Goal: Task Accomplishment & Management: Use online tool/utility

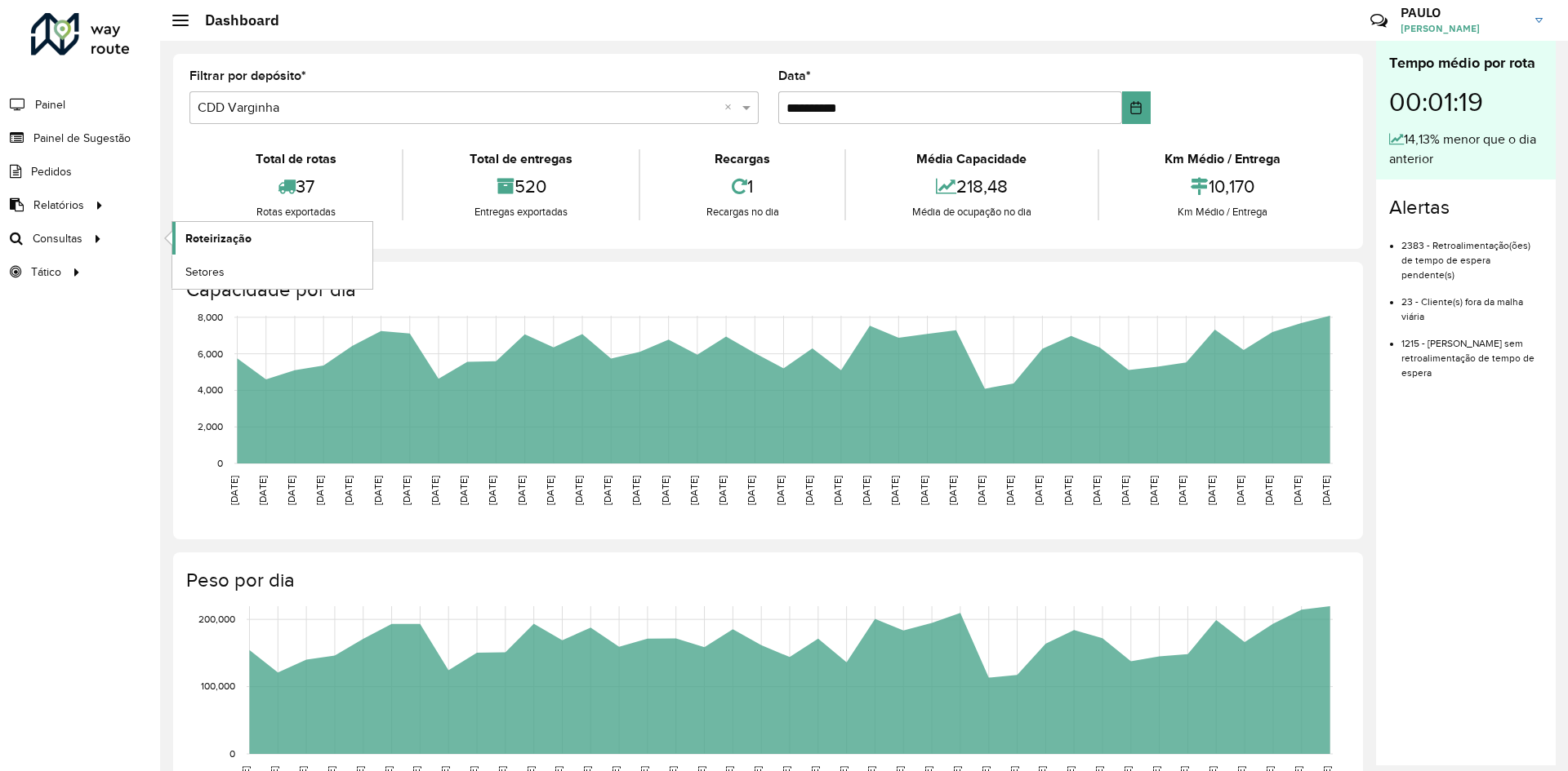
click at [199, 237] on span "Roteirização" at bounding box center [218, 238] width 66 height 17
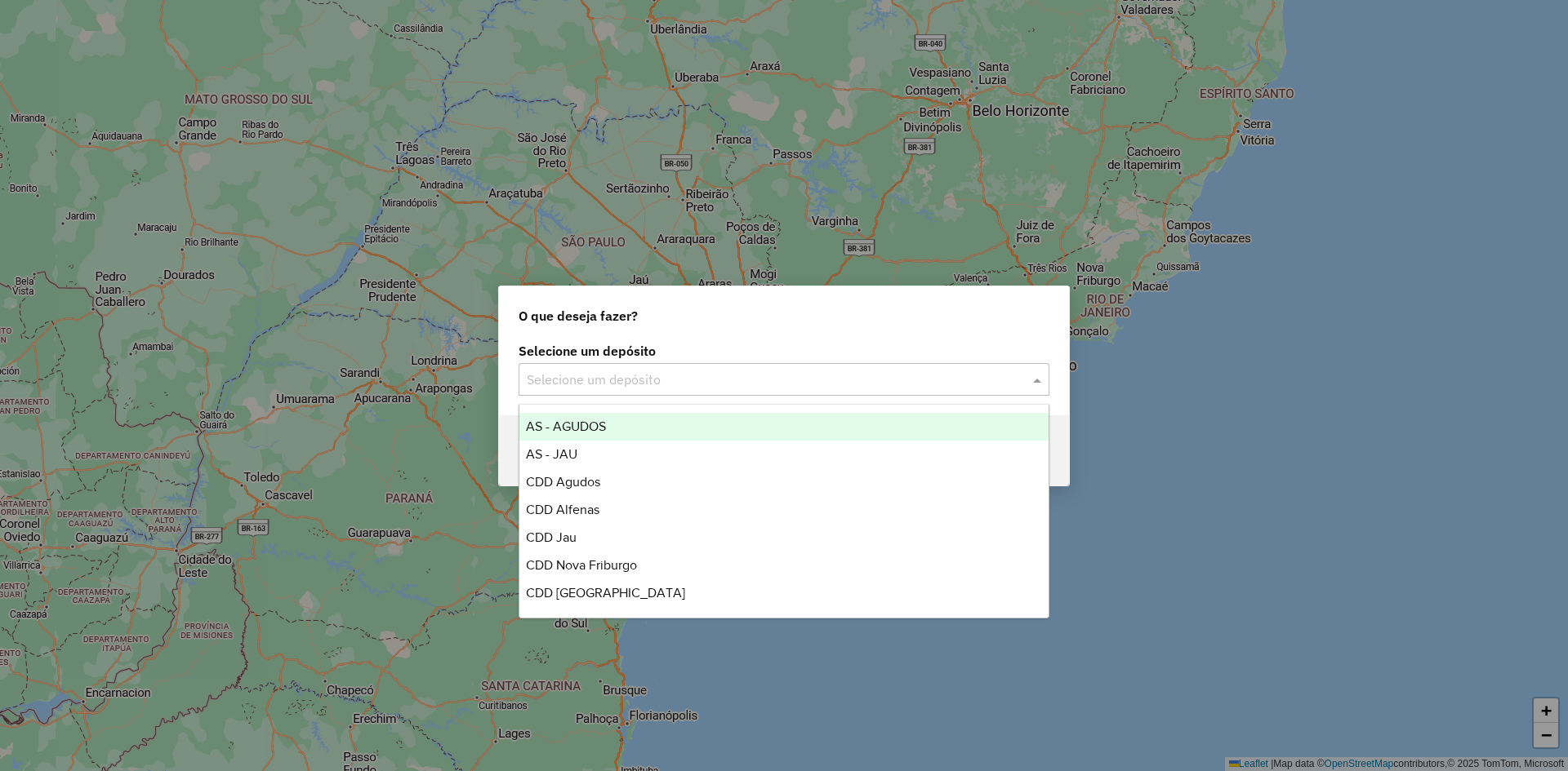
click at [828, 386] on input "text" at bounding box center [767, 379] width 482 height 19
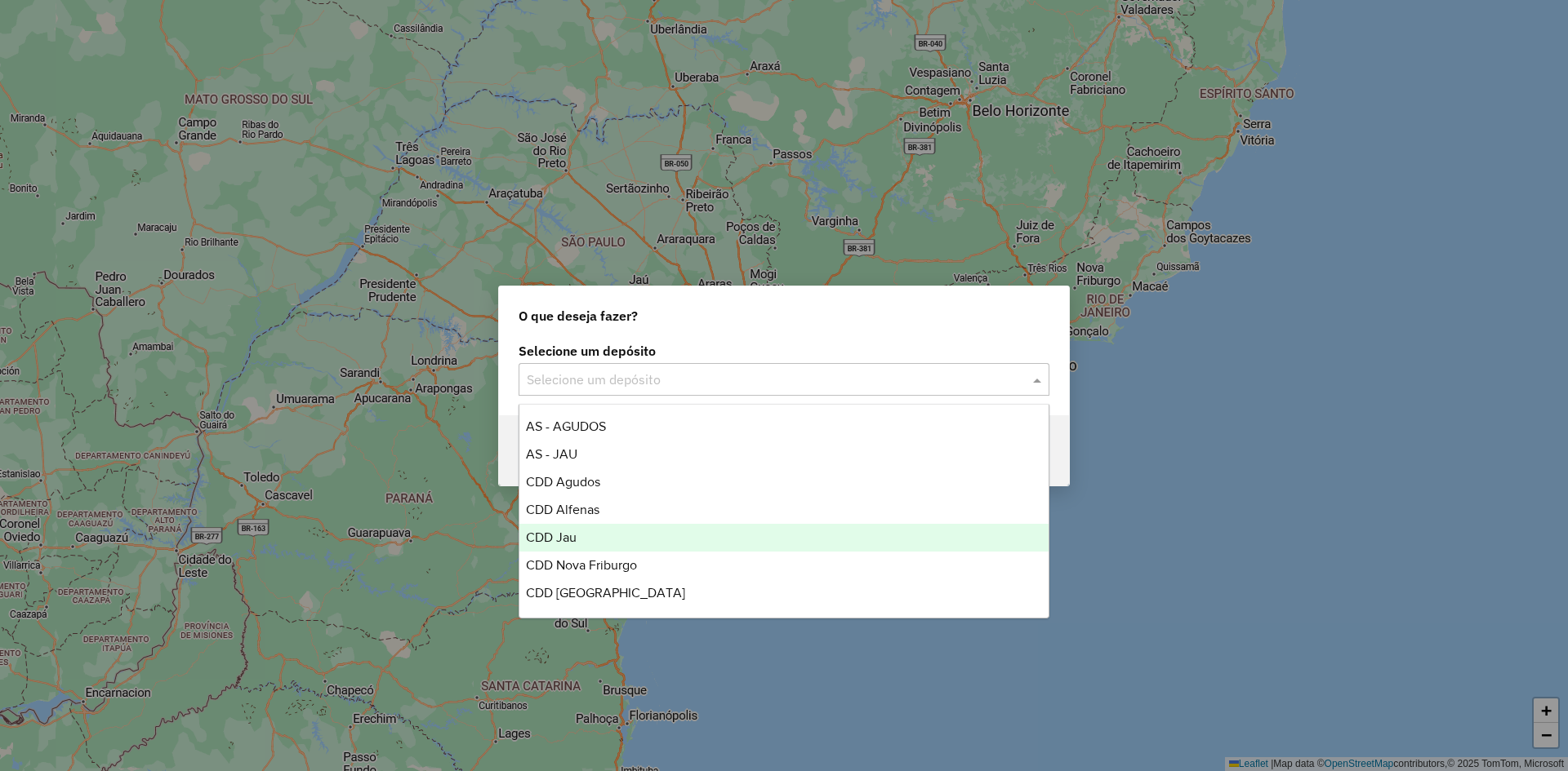
click at [575, 539] on span "CDD Jau" at bounding box center [551, 537] width 51 height 14
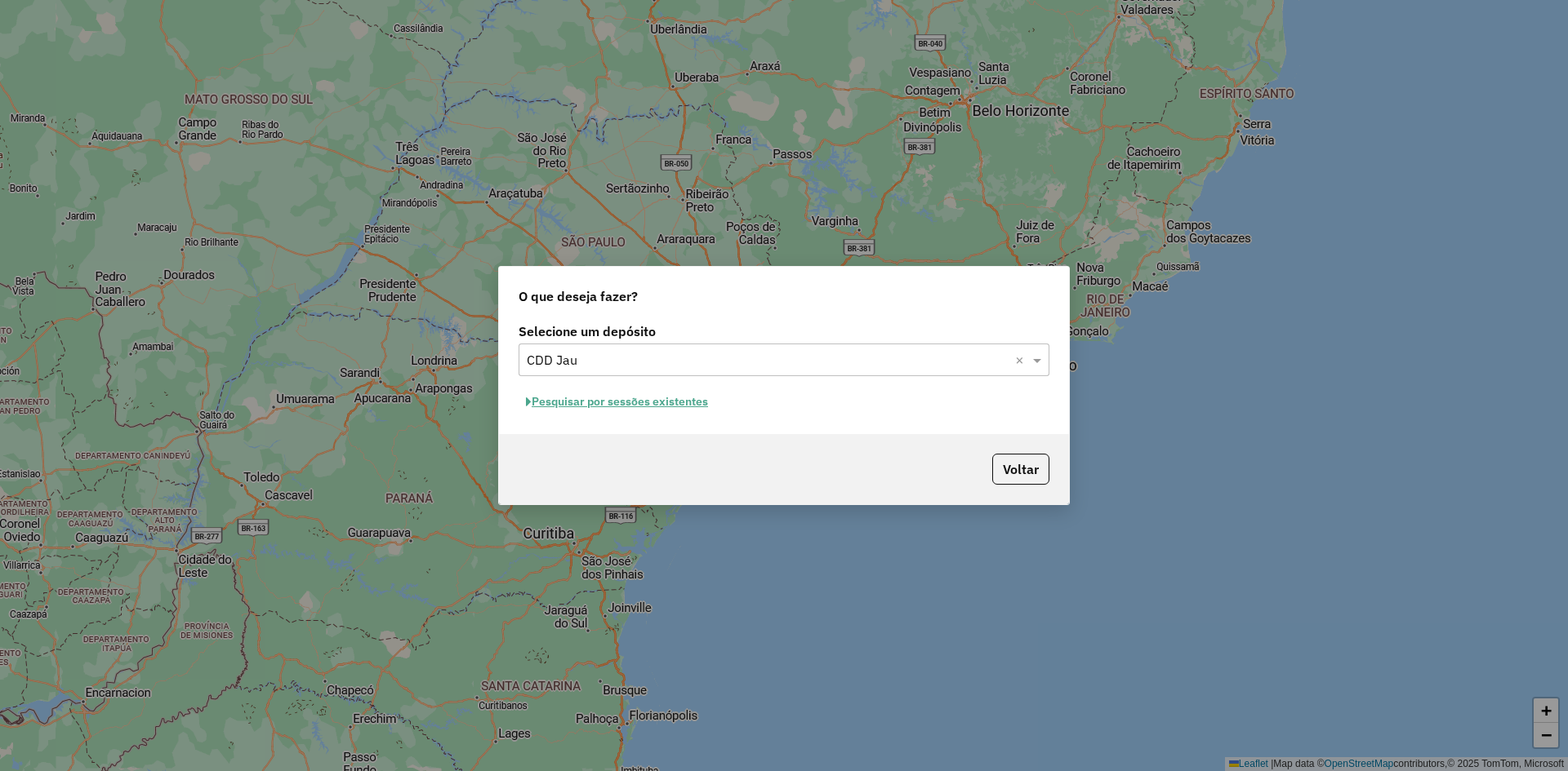
click at [657, 407] on button "Pesquisar por sessões existentes" at bounding box center [617, 402] width 197 height 25
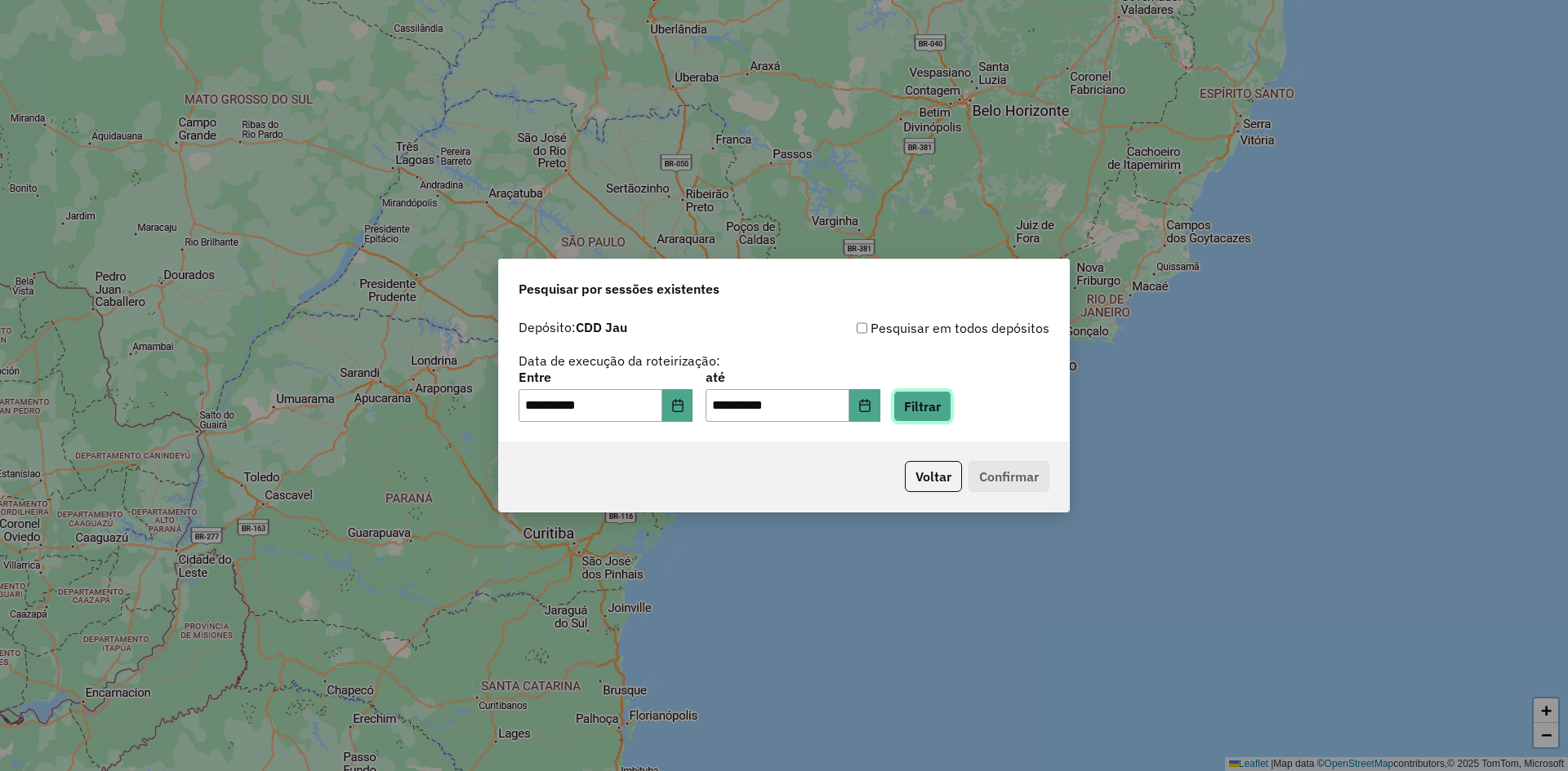
click at [948, 416] on button "Filtrar" at bounding box center [923, 405] width 58 height 31
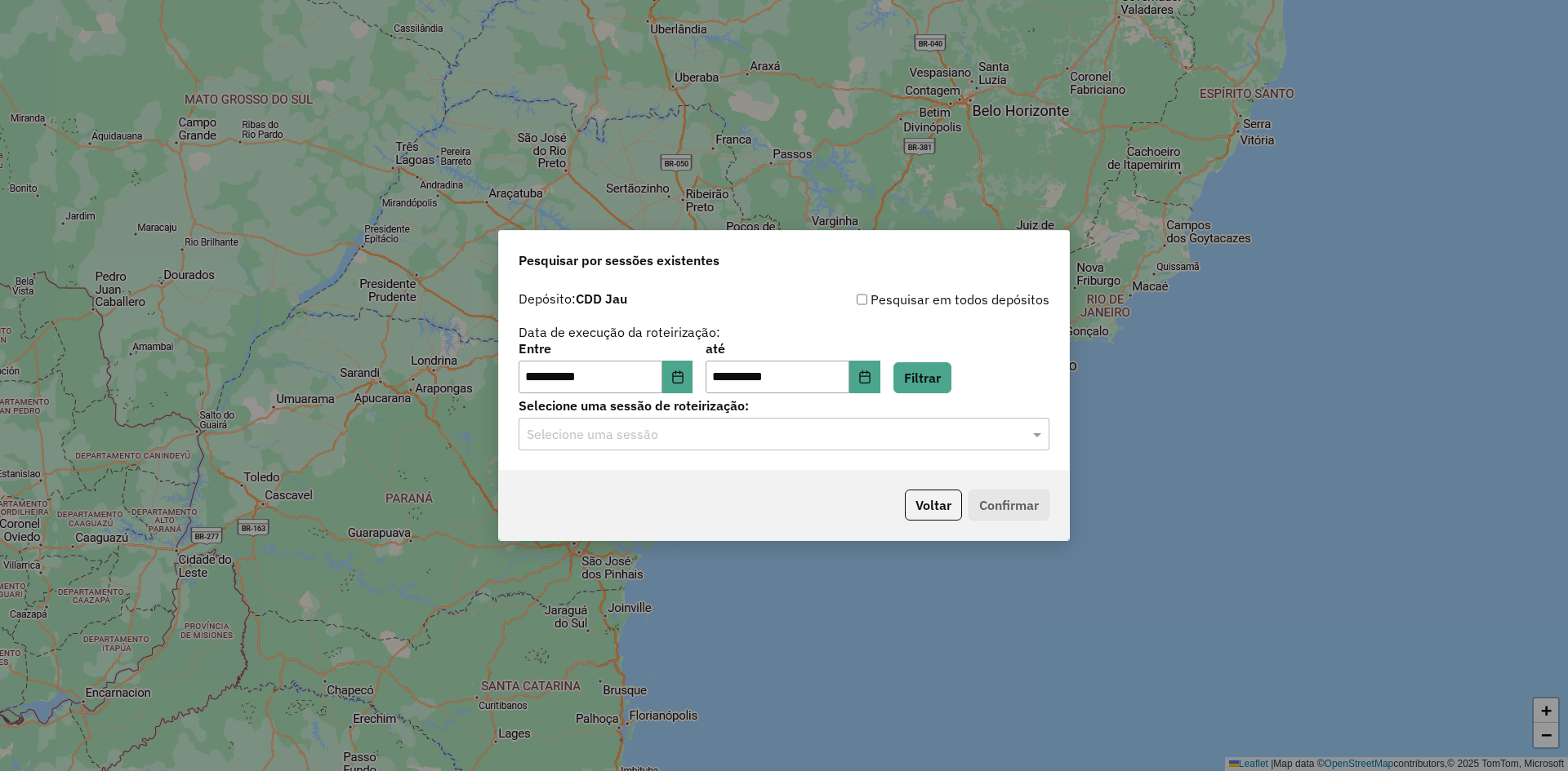
click at [707, 442] on input "text" at bounding box center [767, 434] width 482 height 19
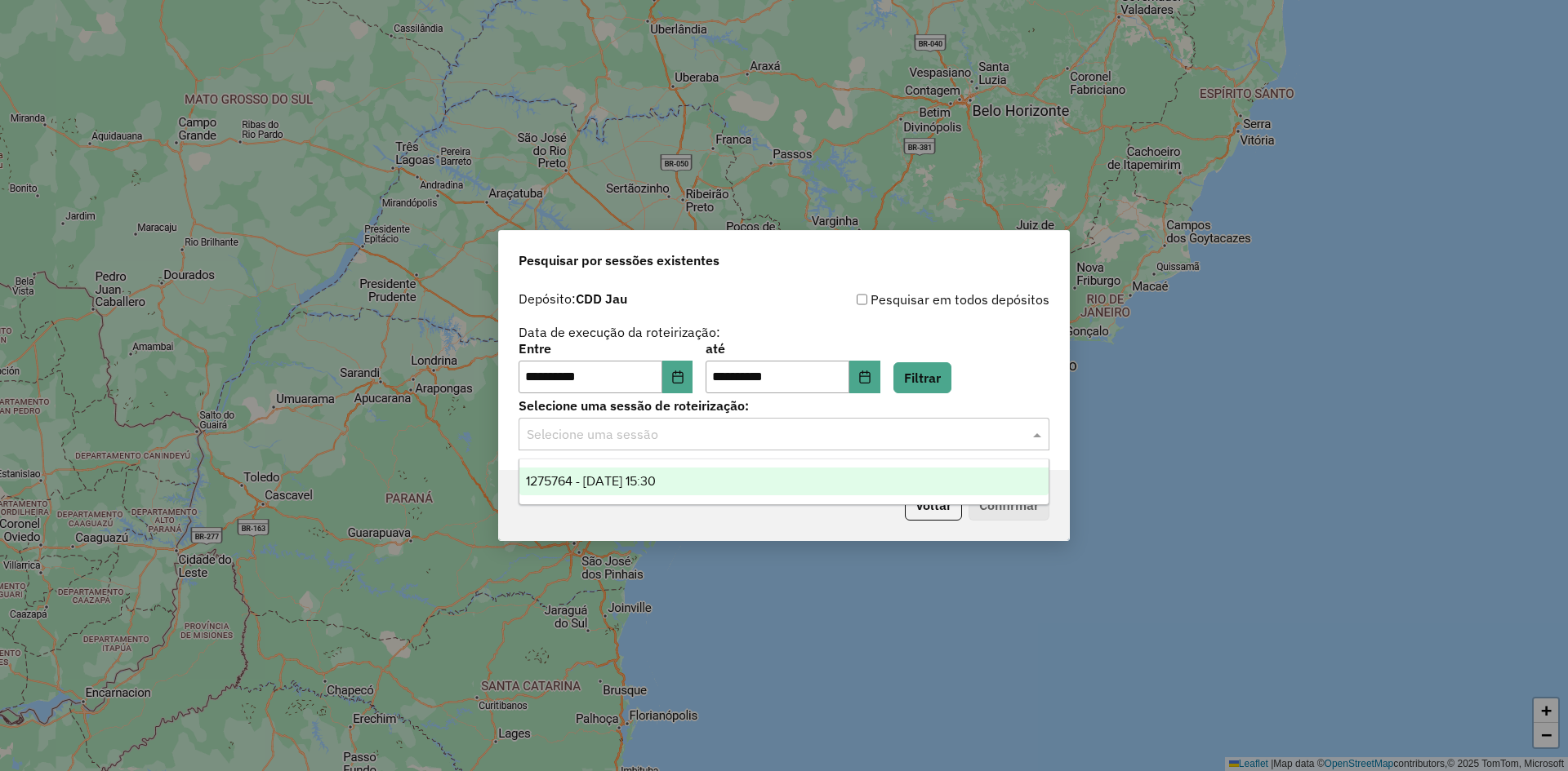
drag, startPoint x: 659, startPoint y: 481, endPoint x: 712, endPoint y: 493, distance: 54.3
click at [656, 481] on span "1275764 - 15/09/2025 15:30" at bounding box center [591, 481] width 130 height 14
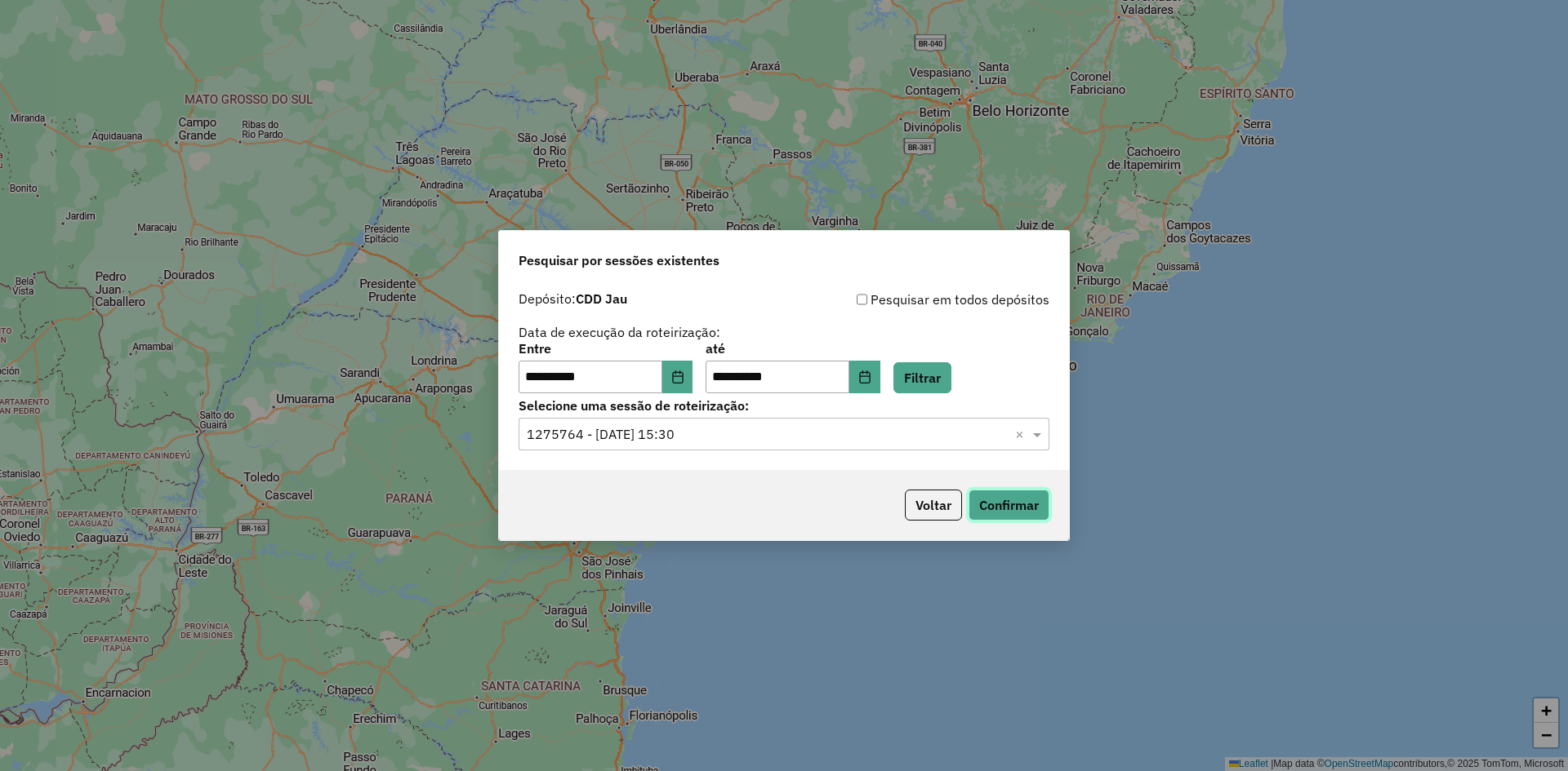
click at [998, 499] on button "Confirmar" at bounding box center [1008, 505] width 81 height 31
click at [934, 504] on button "Voltar" at bounding box center [934, 505] width 58 height 31
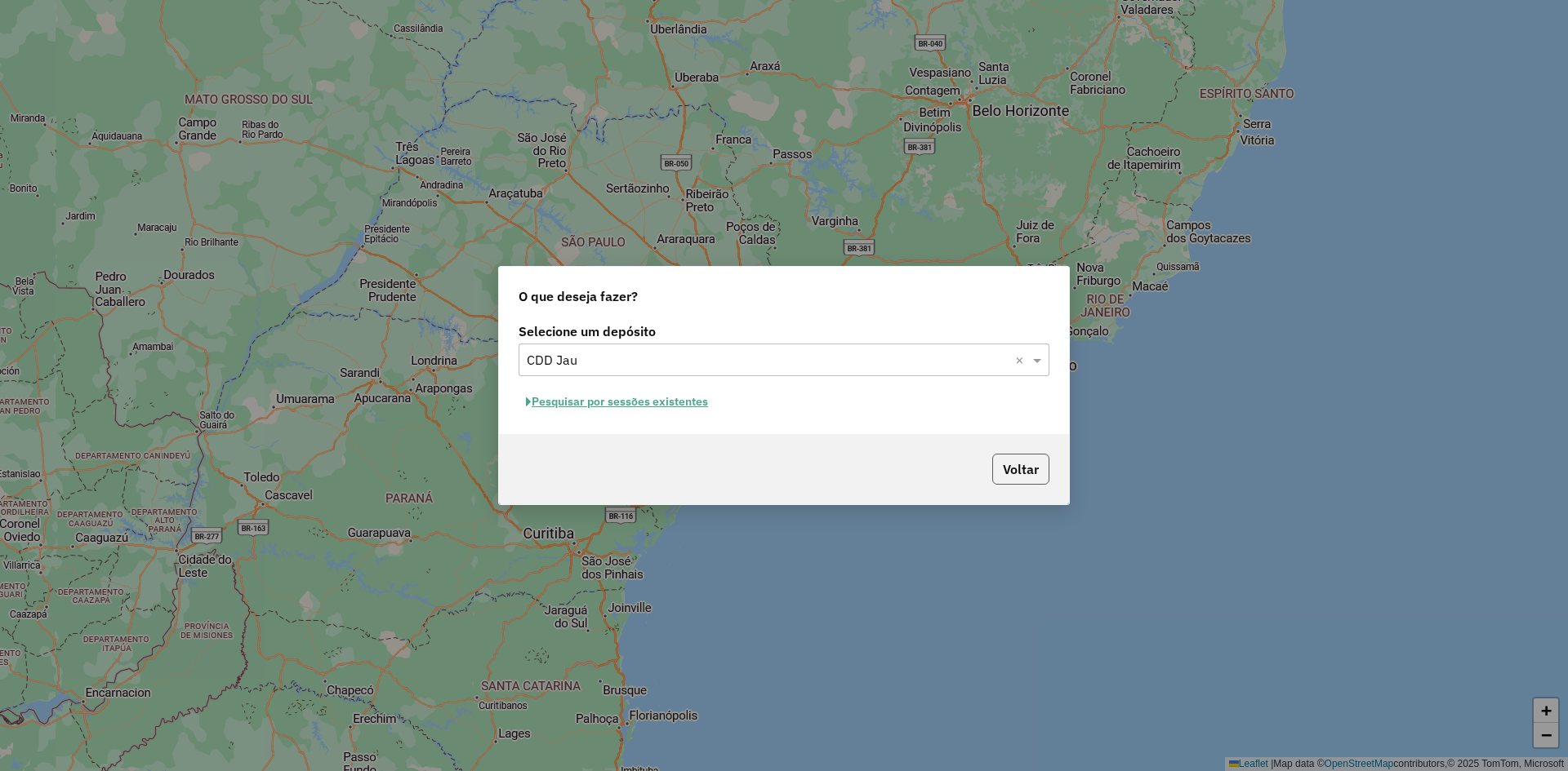
click at [1021, 480] on button "Voltar" at bounding box center [1021, 469] width 58 height 31
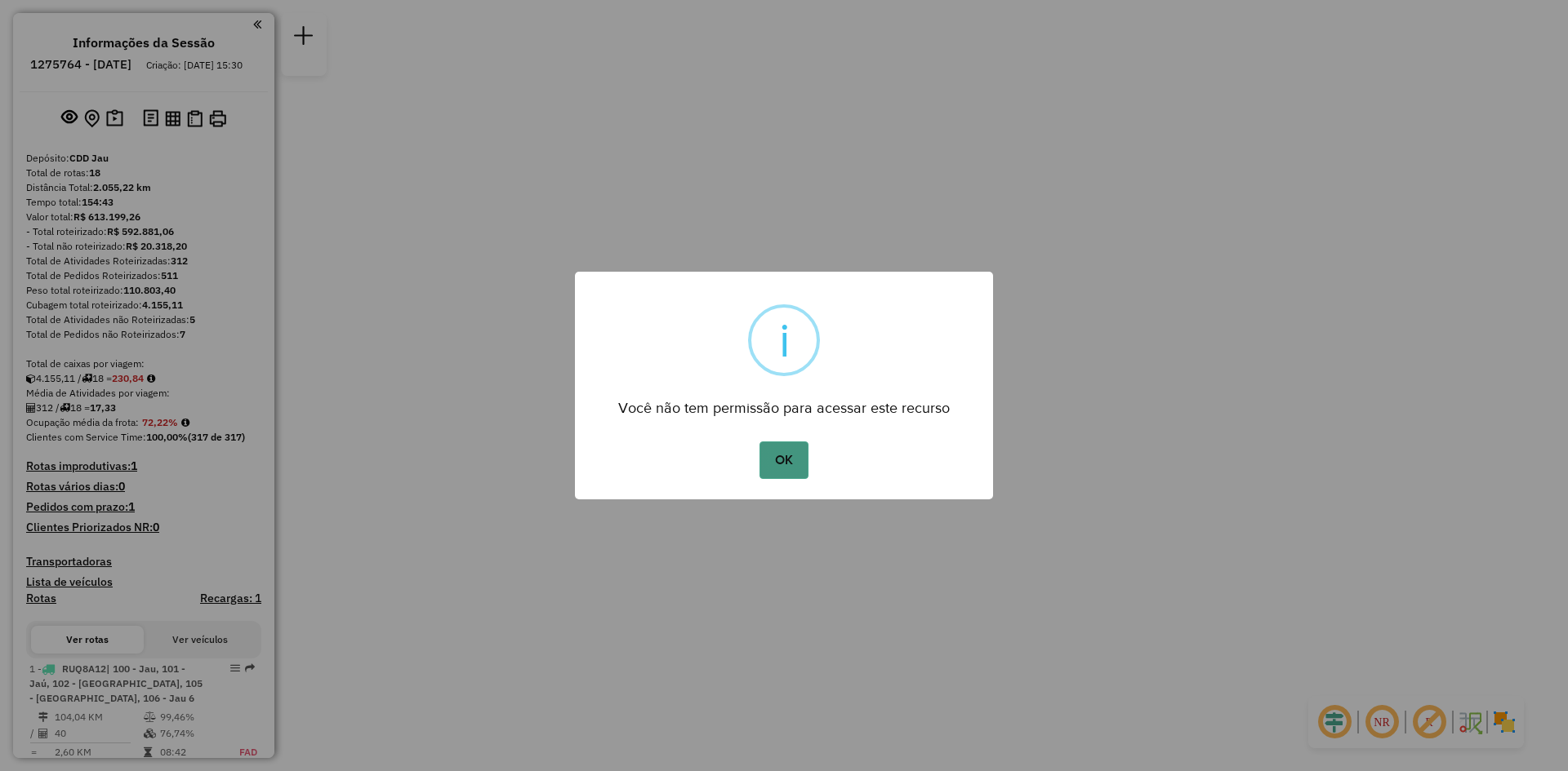
click at [790, 459] on button "OK" at bounding box center [784, 460] width 48 height 37
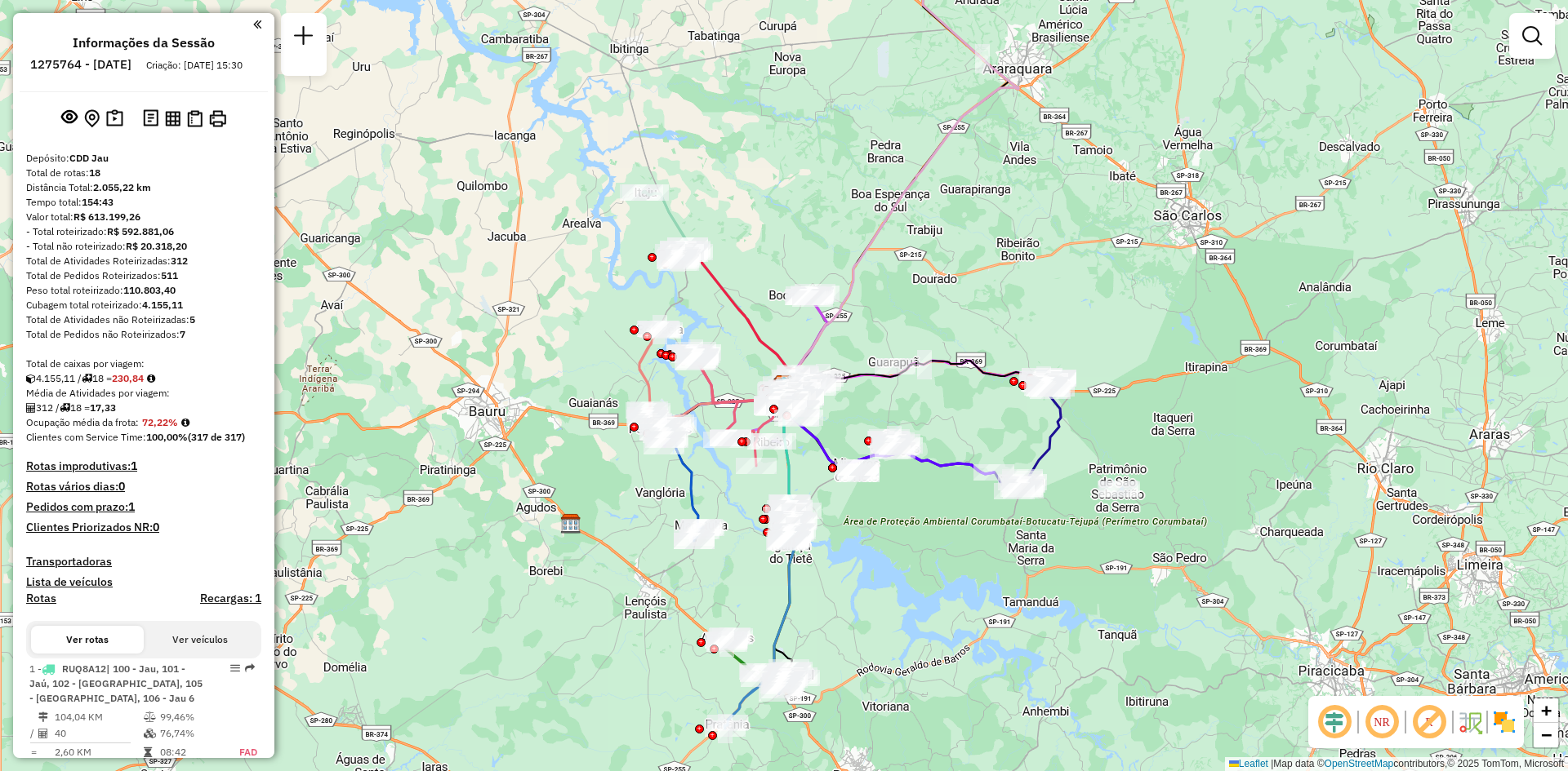
select select "**********"
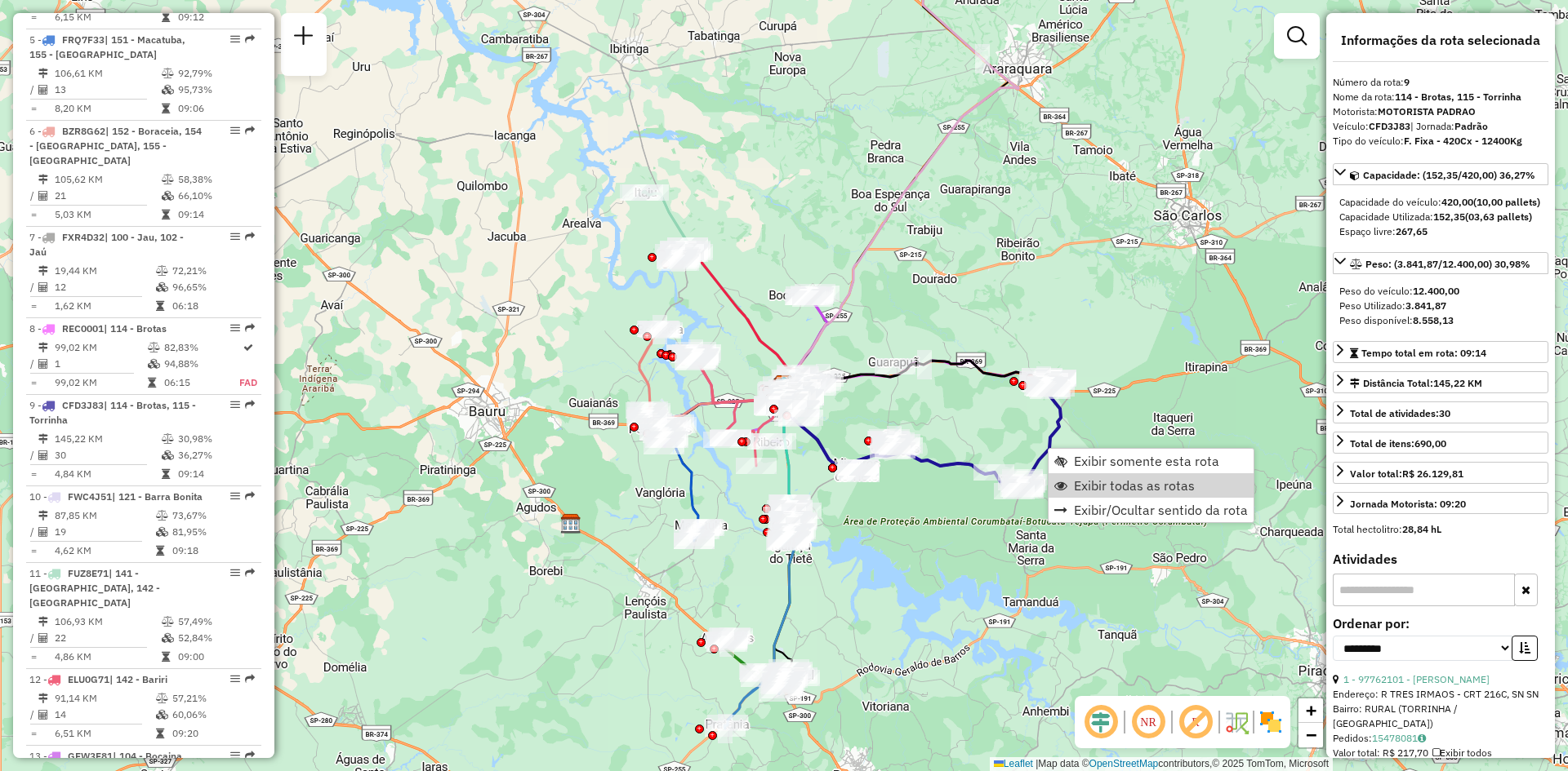
scroll to position [1407, 0]
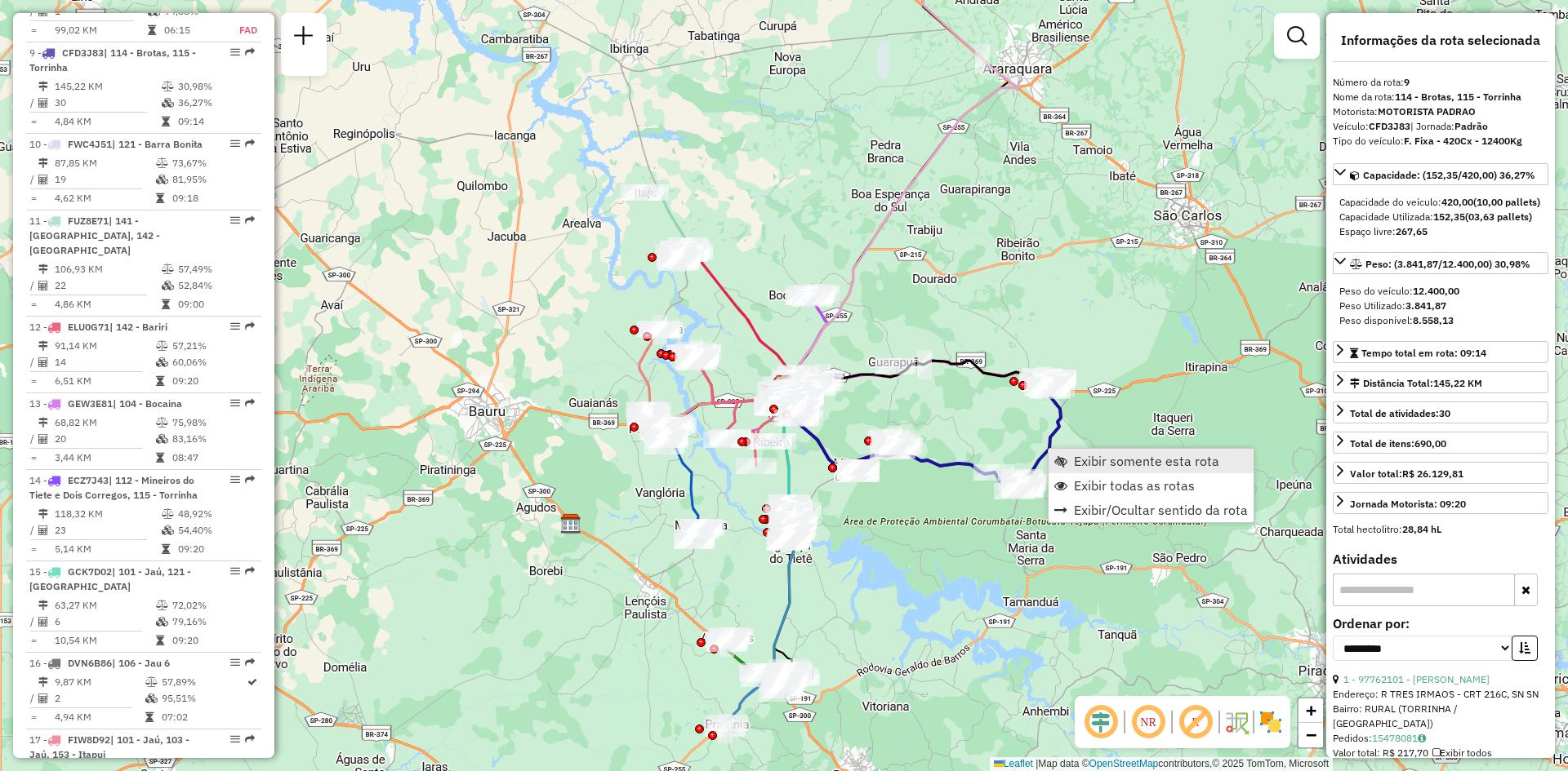
click at [1136, 465] on span "Exibir somente esta rota" at bounding box center [1147, 461] width 146 height 13
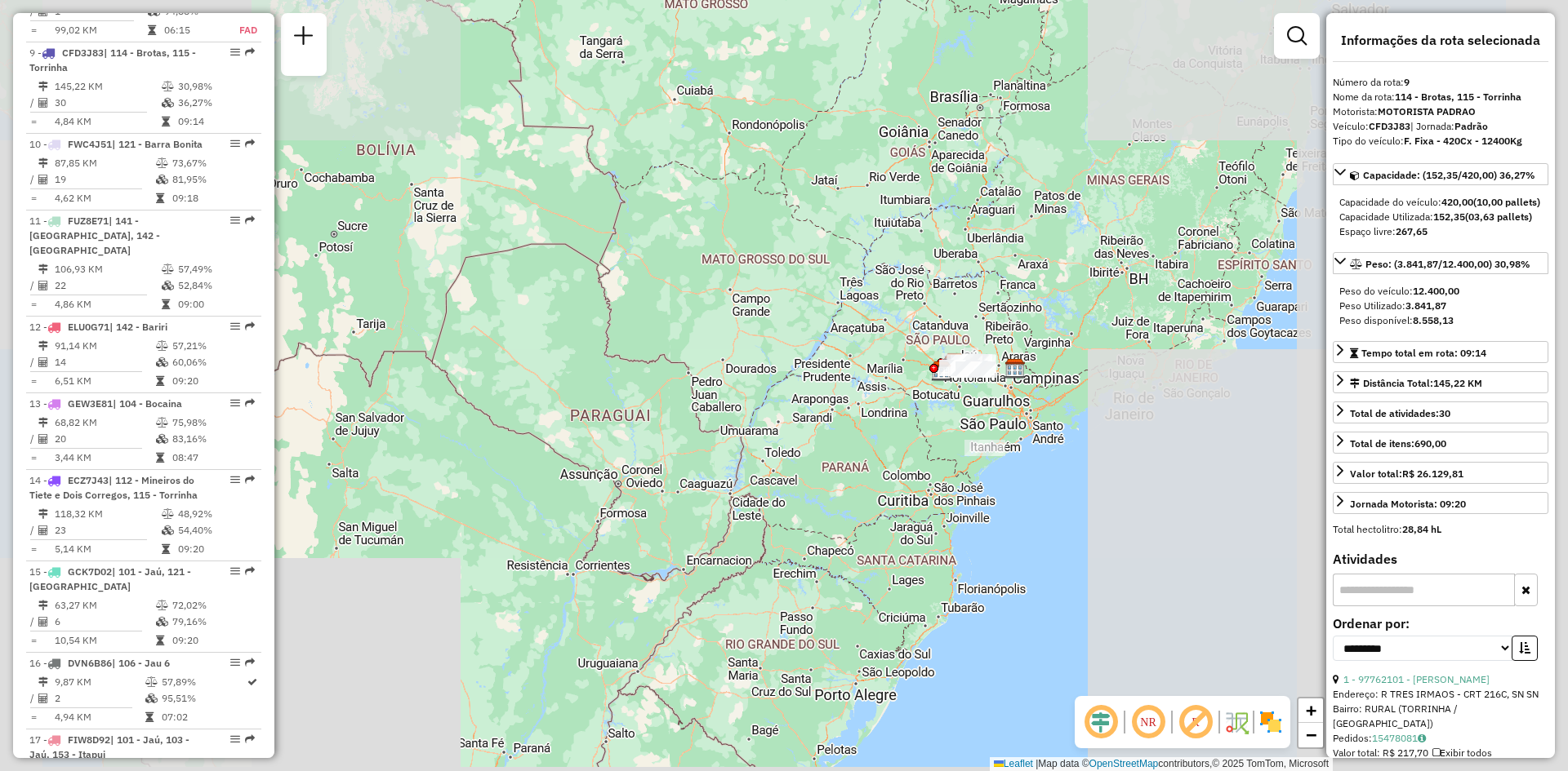
drag, startPoint x: 1010, startPoint y: 608, endPoint x: 865, endPoint y: 418, distance: 239.0
click at [865, 418] on div "Janela de atendimento Grade de atendimento Capacidade Transportadoras Veículos …" at bounding box center [784, 385] width 1568 height 771
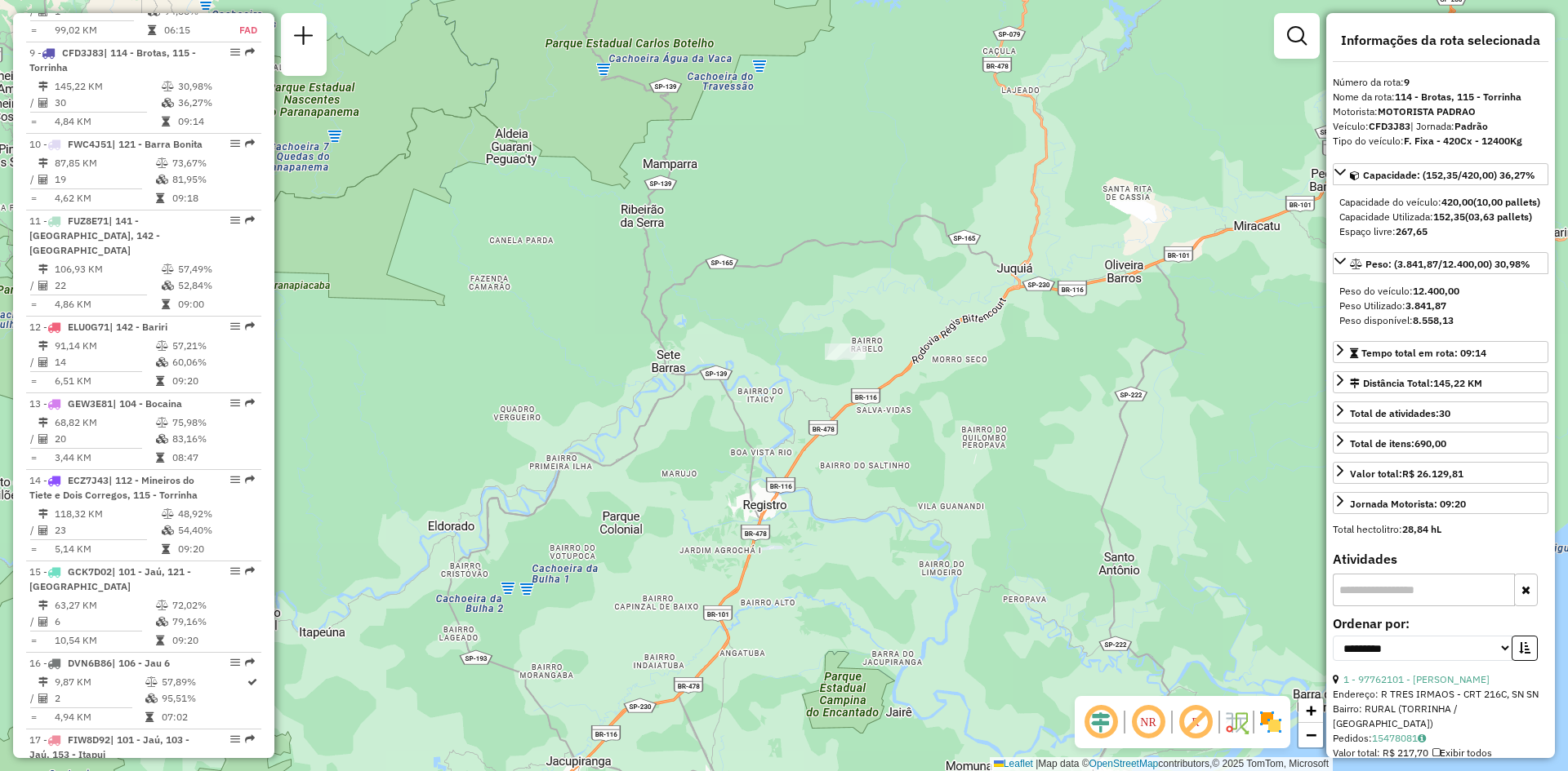
drag, startPoint x: 852, startPoint y: 345, endPoint x: 840, endPoint y: 424, distance: 79.9
click at [840, 424] on div "Janela de atendimento Grade de atendimento Capacidade Transportadoras Veículos …" at bounding box center [784, 385] width 1568 height 771
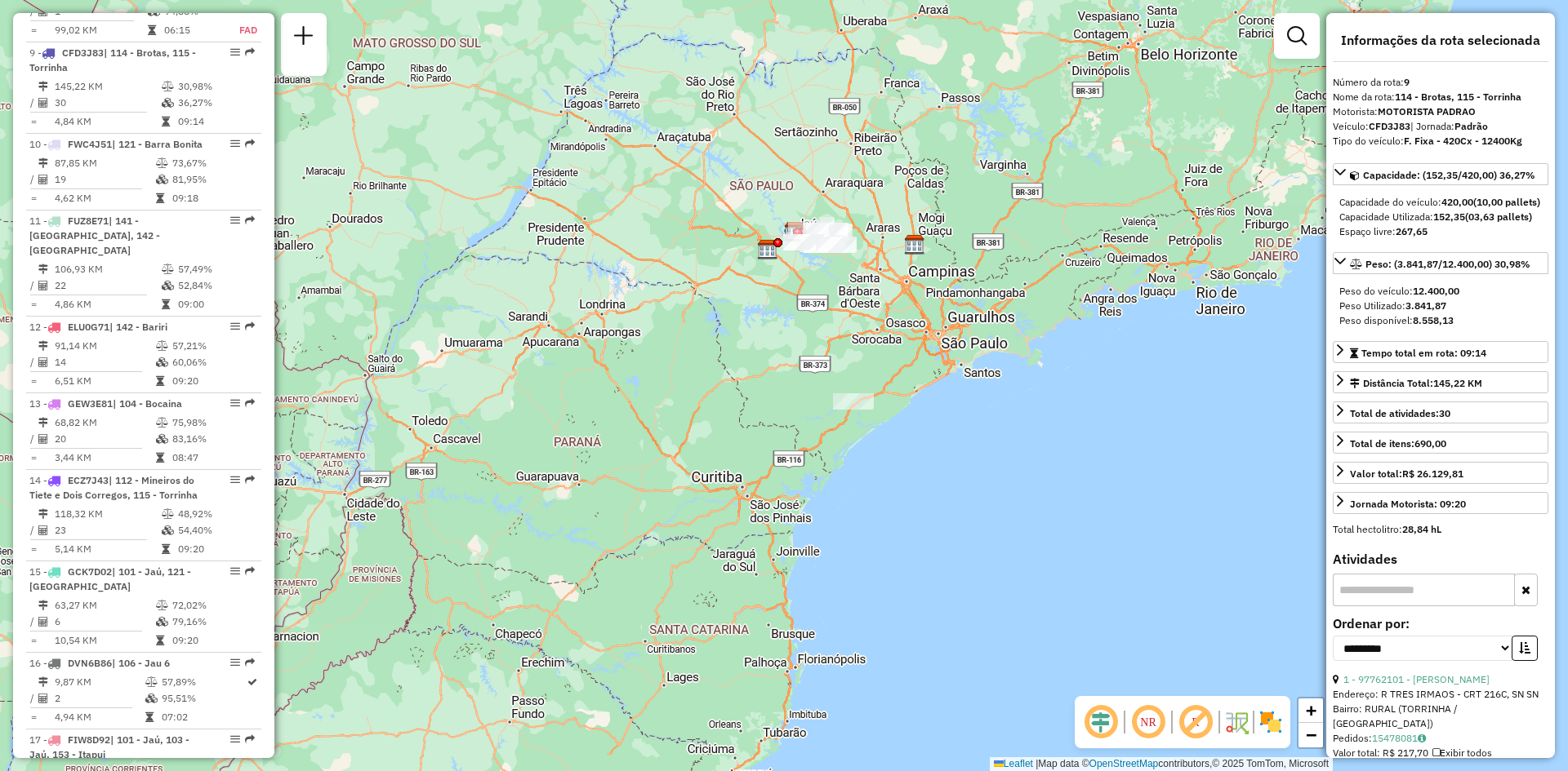
drag, startPoint x: 889, startPoint y: 374, endPoint x: 905, endPoint y: 462, distance: 89.4
click at [905, 462] on div "Janela de atendimento Grade de atendimento Capacidade Transportadoras Veículos …" at bounding box center [784, 385] width 1568 height 771
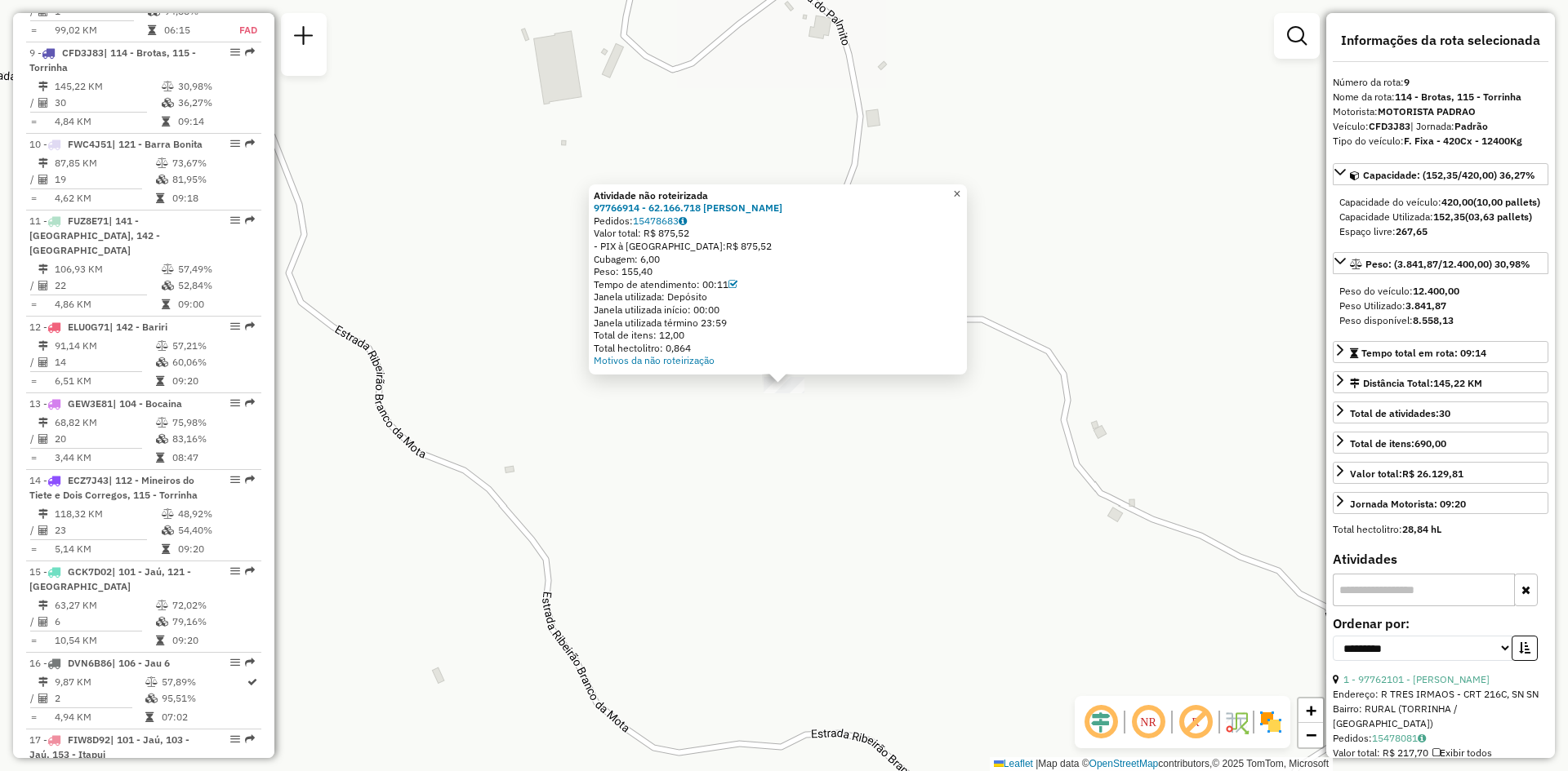
click at [967, 185] on link "×" at bounding box center [957, 194] width 19 height 19
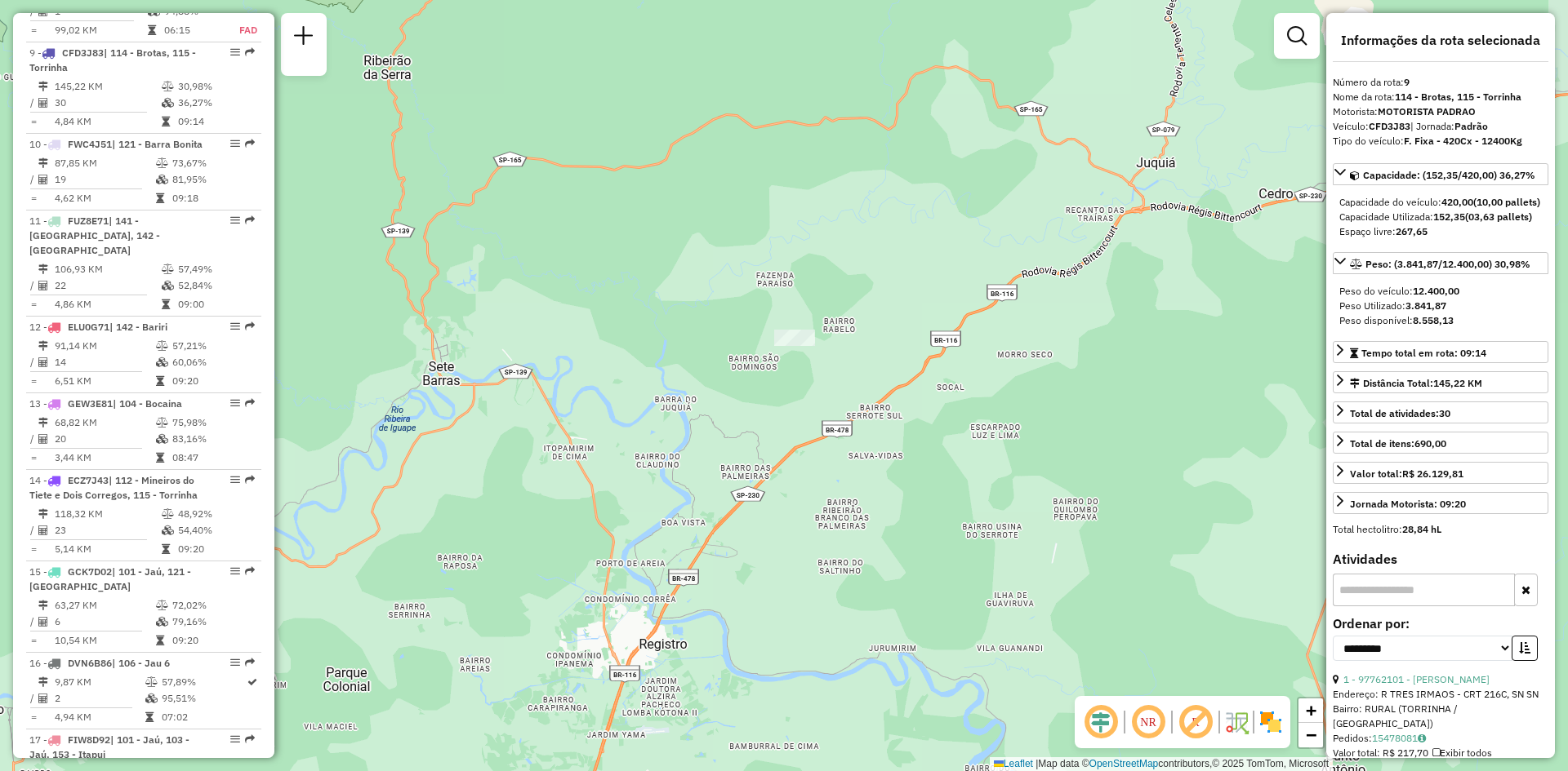
drag, startPoint x: 786, startPoint y: 277, endPoint x: 927, endPoint y: 438, distance: 214.0
click at [927, 438] on div "Janela de atendimento Grade de atendimento Capacidade Transportadoras Veículos …" at bounding box center [784, 385] width 1568 height 771
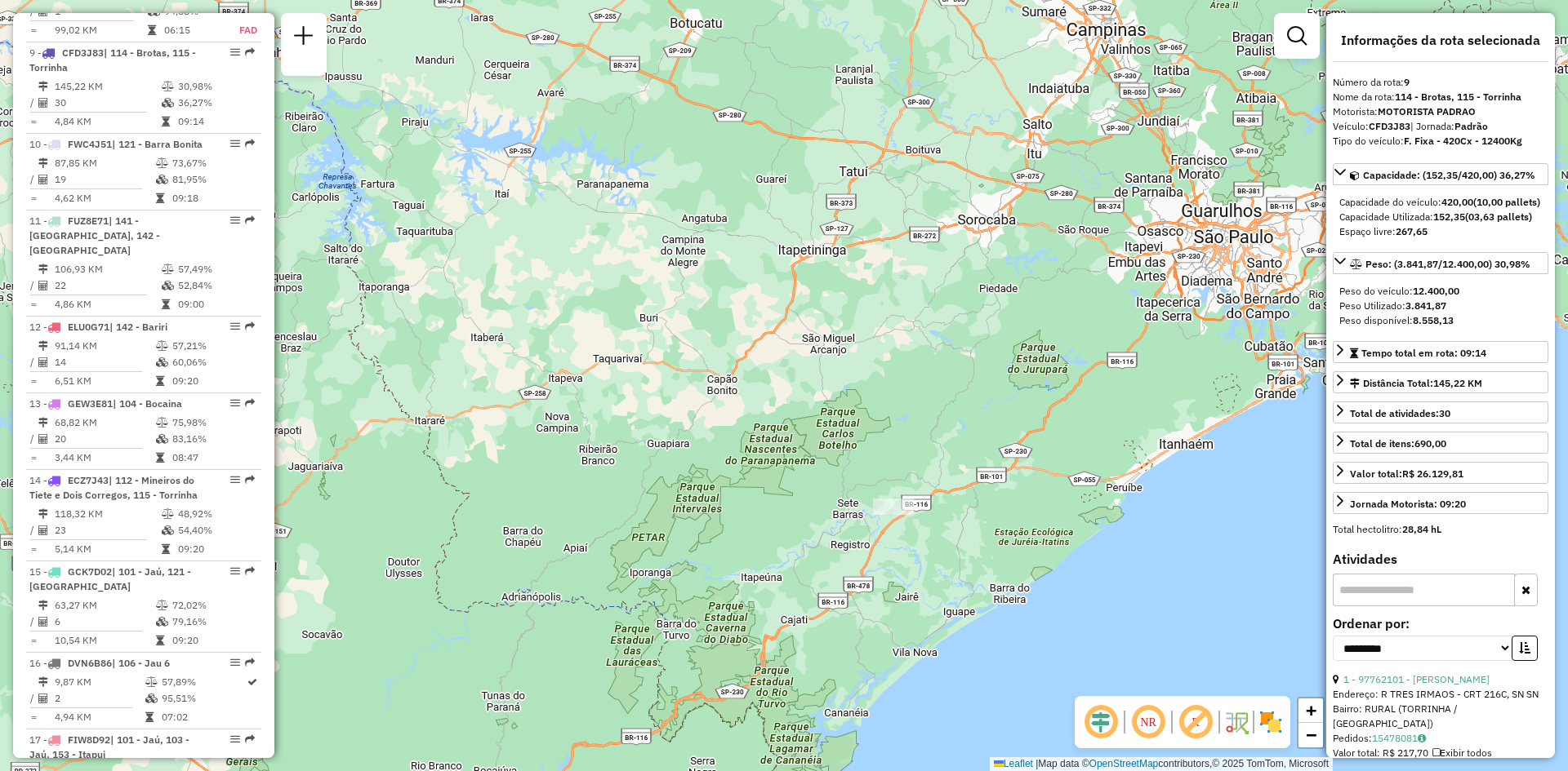
drag, startPoint x: 927, startPoint y: 317, endPoint x: 884, endPoint y: 496, distance: 184.1
click at [886, 494] on div "Janela de atendimento Grade de atendimento Capacidade Transportadoras Veículos …" at bounding box center [784, 385] width 1568 height 771
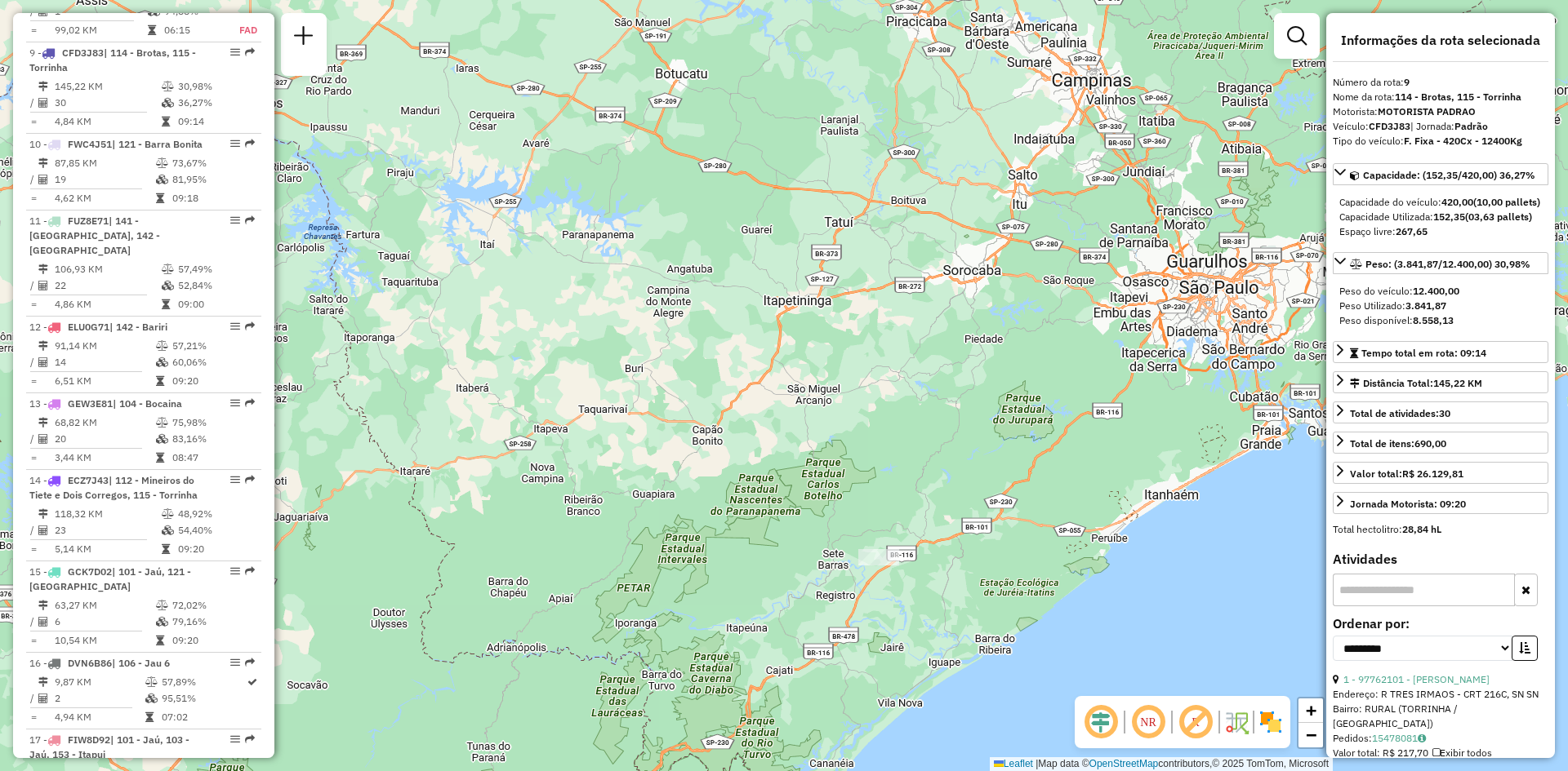
drag, startPoint x: 825, startPoint y: 254, endPoint x: 898, endPoint y: 445, distance: 204.5
click at [888, 529] on div "Janela de atendimento Grade de atendimento Capacidade Transportadoras Veículos …" at bounding box center [784, 385] width 1568 height 771
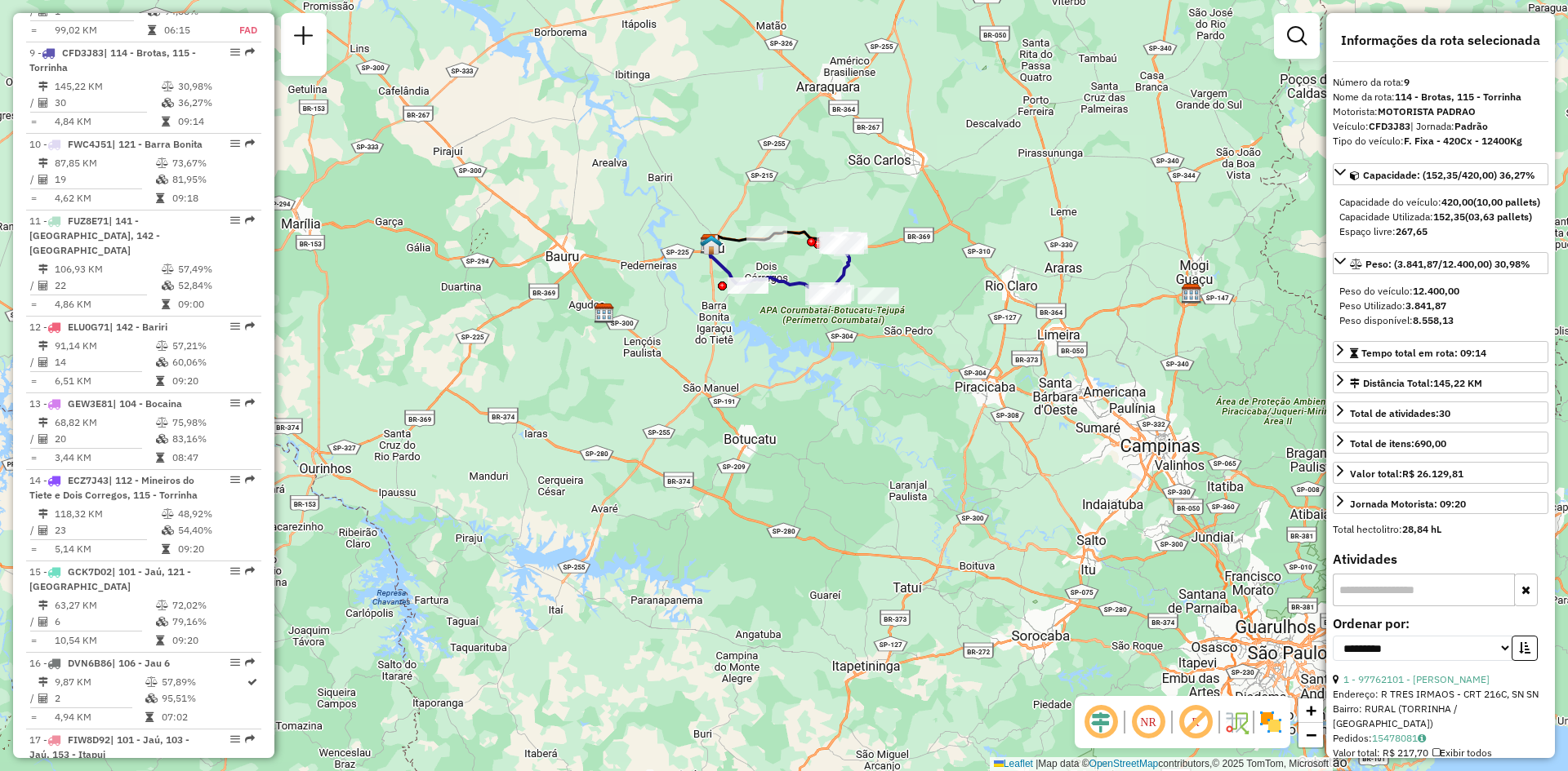
drag, startPoint x: 860, startPoint y: 309, endPoint x: 867, endPoint y: 416, distance: 107.2
click at [867, 416] on div "Janela de atendimento Grade de atendimento Capacidade Transportadoras Veículos …" at bounding box center [784, 385] width 1568 height 771
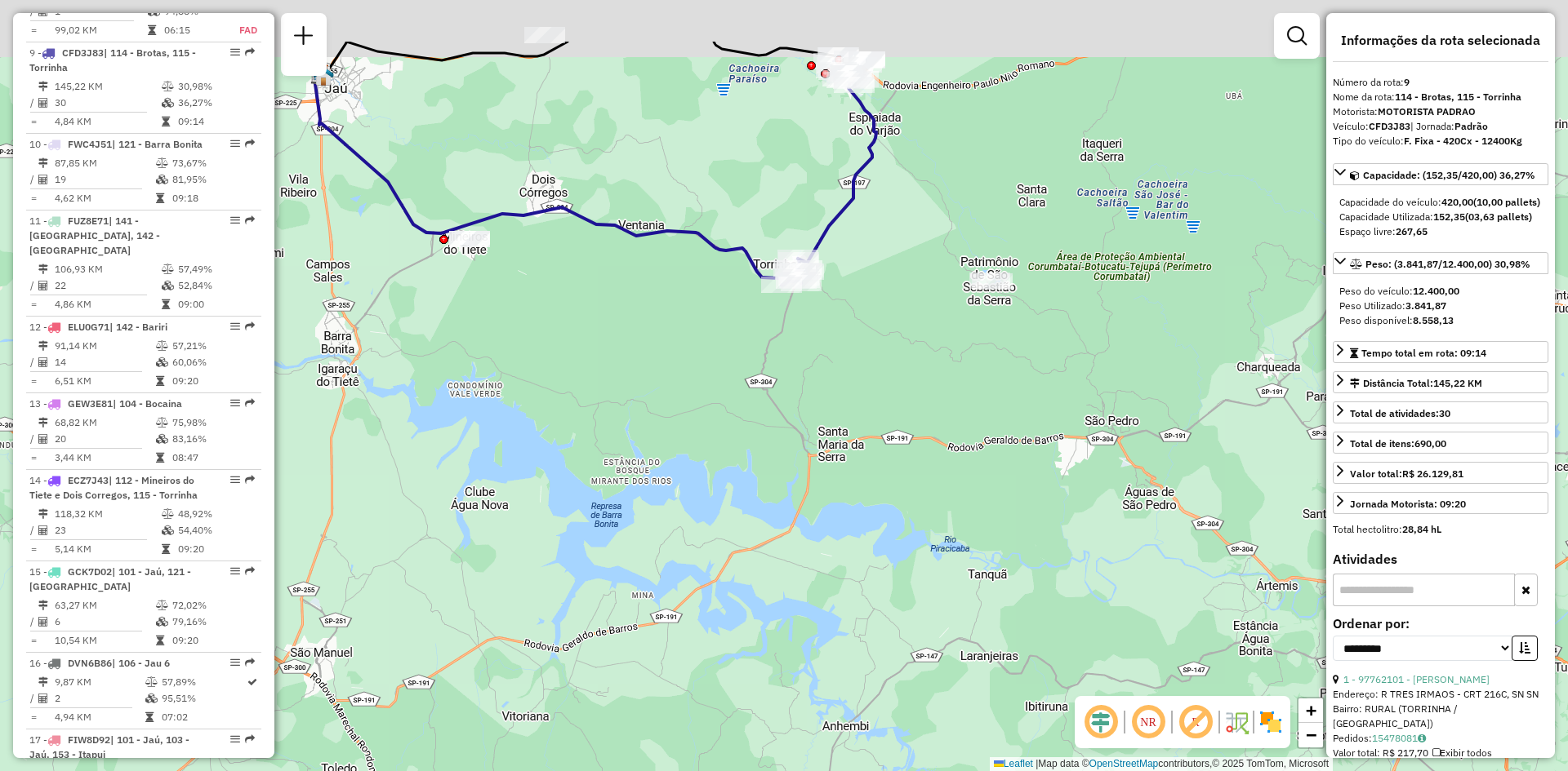
drag, startPoint x: 846, startPoint y: 302, endPoint x: 891, endPoint y: 430, distance: 135.7
click at [890, 430] on div "Janela de atendimento Grade de atendimento Capacidade Transportadoras Veículos …" at bounding box center [784, 385] width 1568 height 771
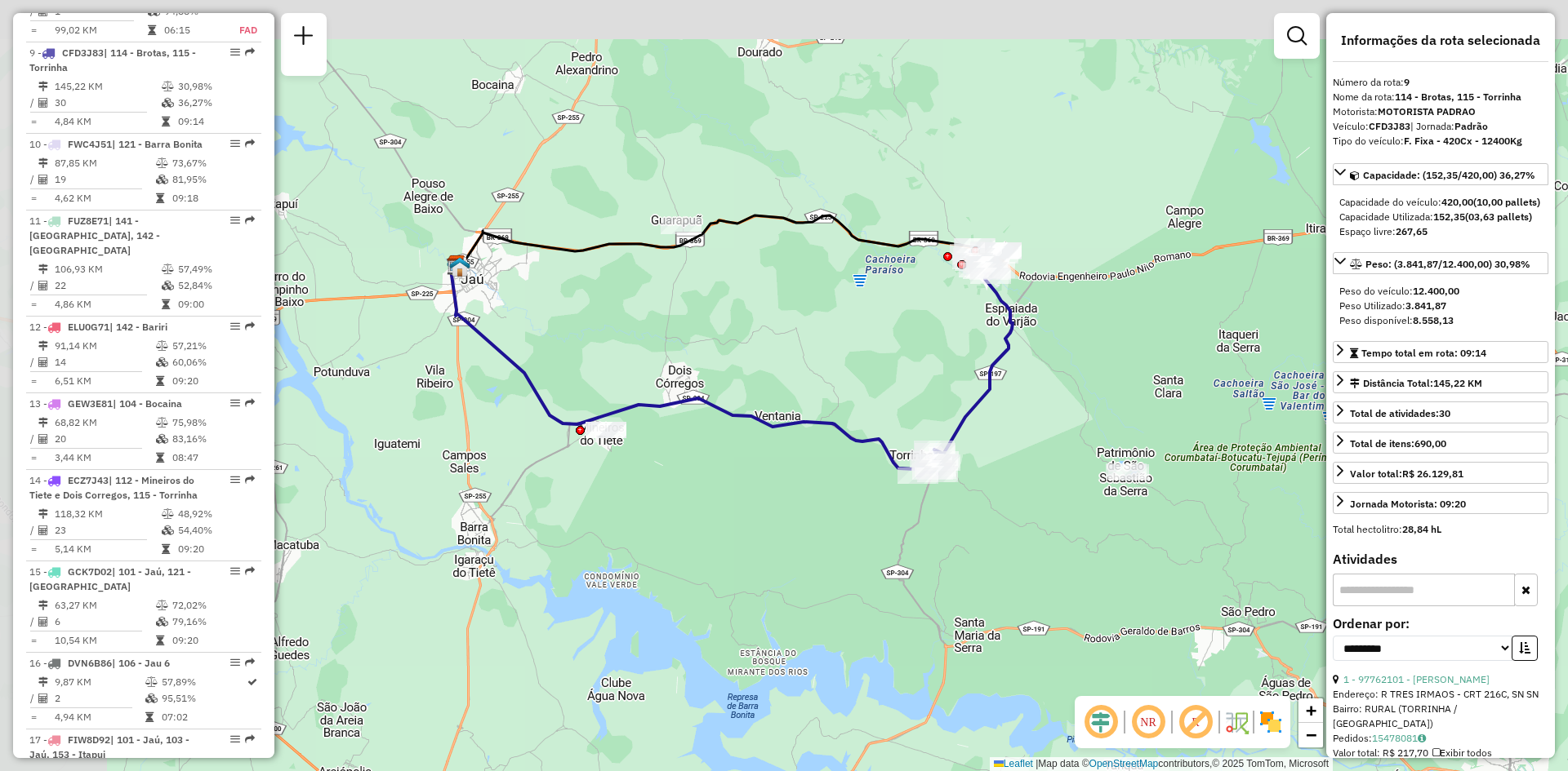
drag, startPoint x: 735, startPoint y: 171, endPoint x: 777, endPoint y: 315, distance: 150.0
click at [869, 350] on div "Janela de atendimento Grade de atendimento Capacidade Transportadoras Veículos …" at bounding box center [784, 385] width 1568 height 771
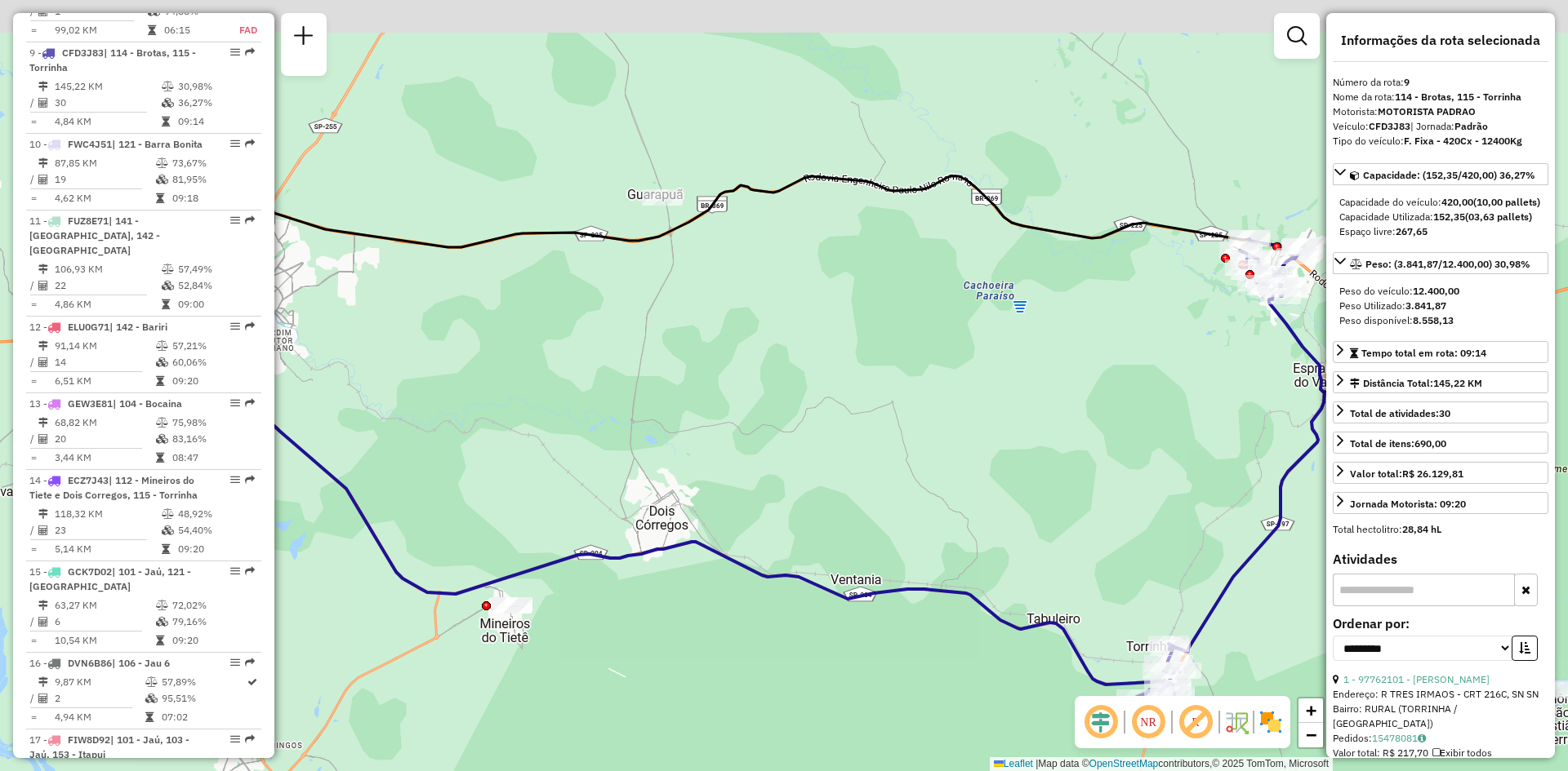
drag, startPoint x: 819, startPoint y: 351, endPoint x: 897, endPoint y: 425, distance: 107.5
click at [897, 425] on div "Janela de atendimento Grade de atendimento Capacidade Transportadoras Veículos …" at bounding box center [784, 385] width 1568 height 771
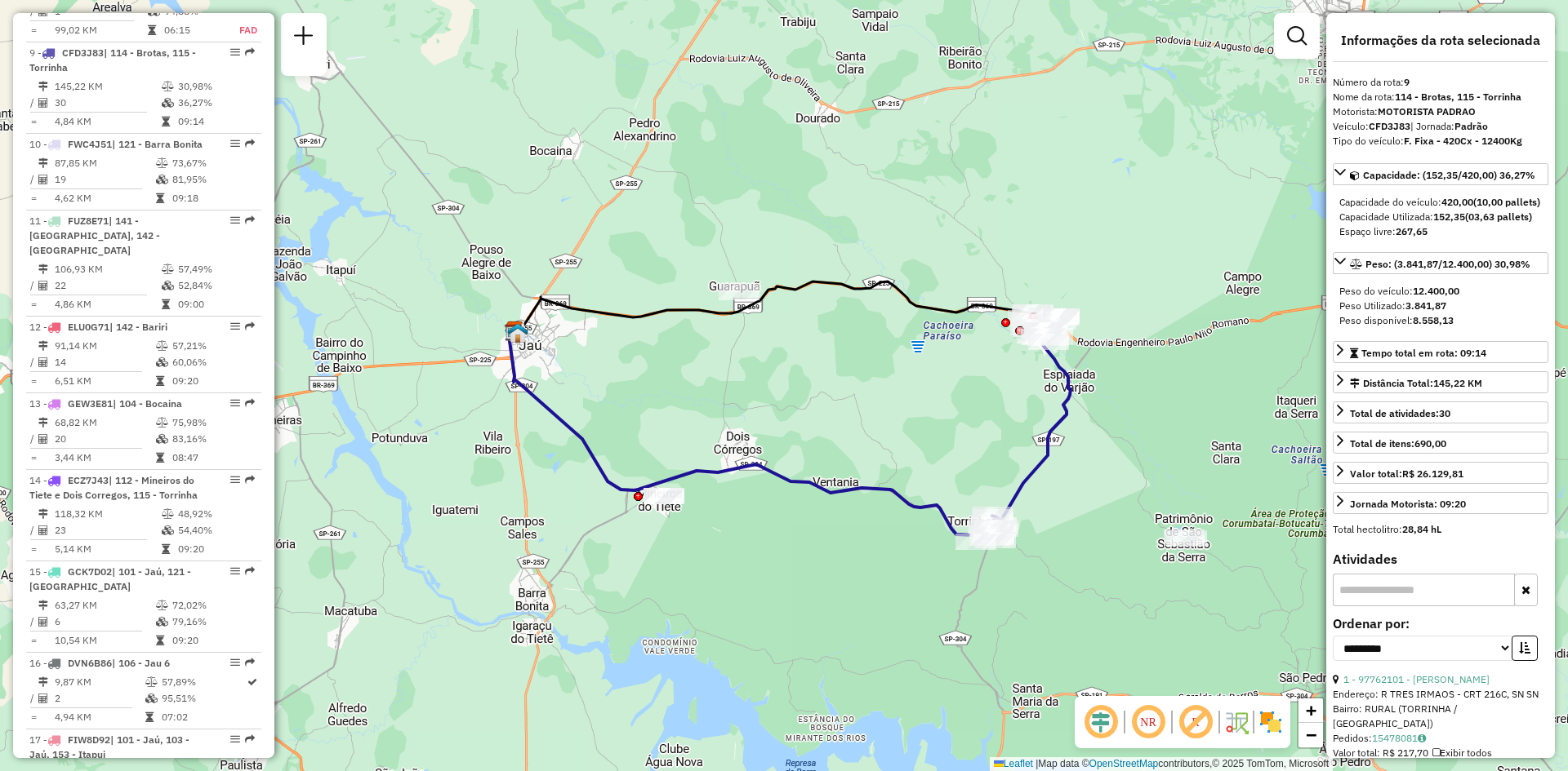
drag, startPoint x: 873, startPoint y: 407, endPoint x: 773, endPoint y: 391, distance: 101.3
click at [774, 391] on div "Janela de atendimento Grade de atendimento Capacidade Transportadoras Veículos …" at bounding box center [784, 385] width 1568 height 771
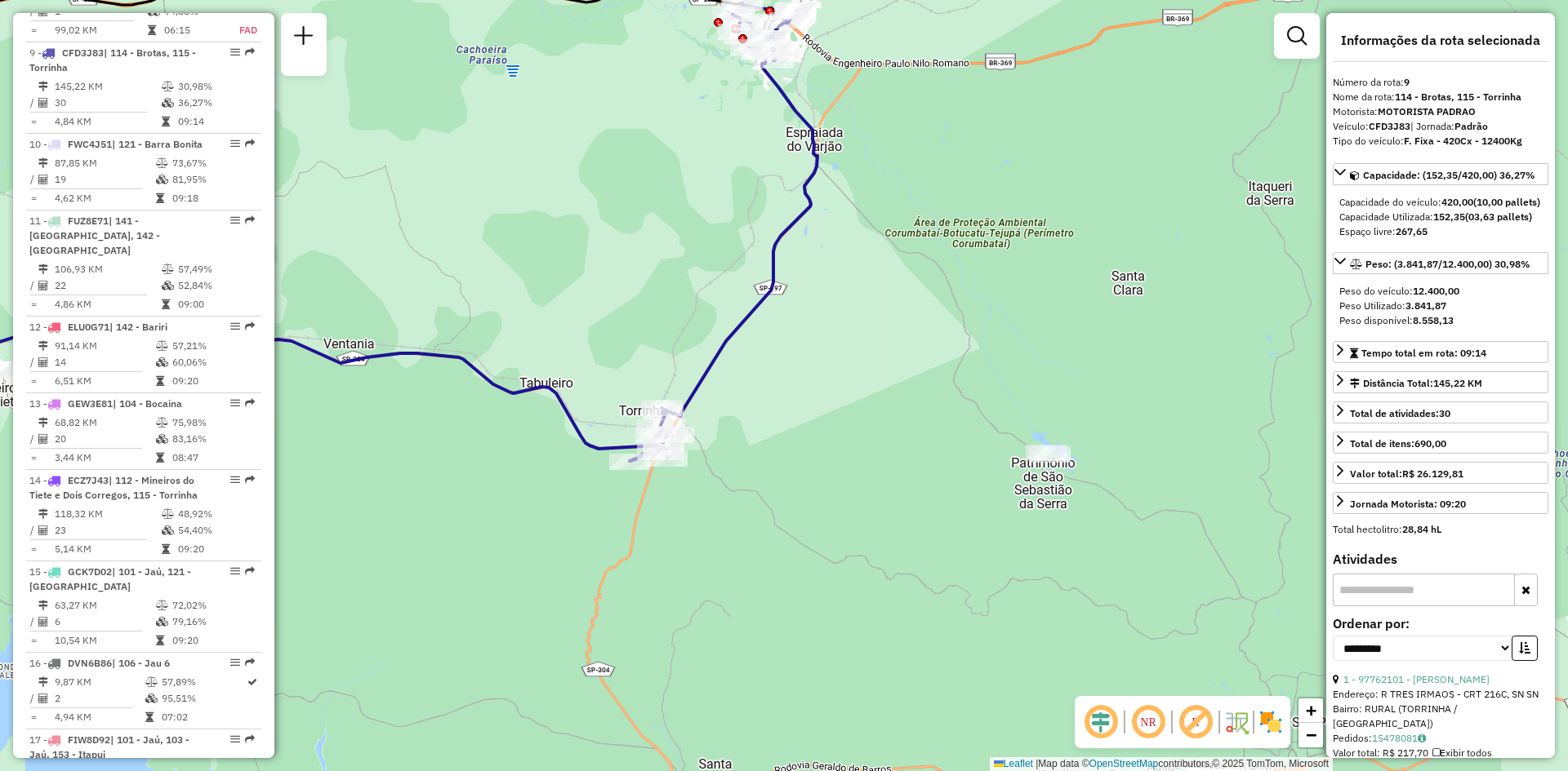
drag, startPoint x: 924, startPoint y: 253, endPoint x: 995, endPoint y: 533, distance: 288.9
click at [995, 529] on div "Janela de atendimento Grade de atendimento Capacidade Transportadoras Veículos …" at bounding box center [784, 385] width 1568 height 771
